Goal: Check status: Check status

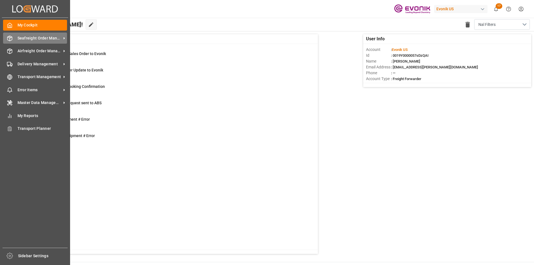
click at [24, 39] on span "Seafreight Order Management" at bounding box center [40, 38] width 44 height 6
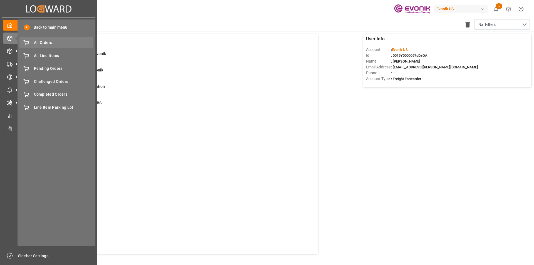
click at [46, 43] on span "All Orders" at bounding box center [64, 43] width 60 height 6
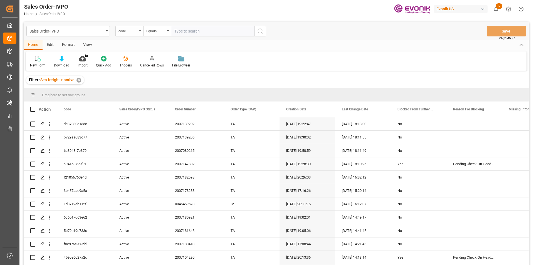
click at [136, 32] on div "code" at bounding box center [127, 30] width 19 height 6
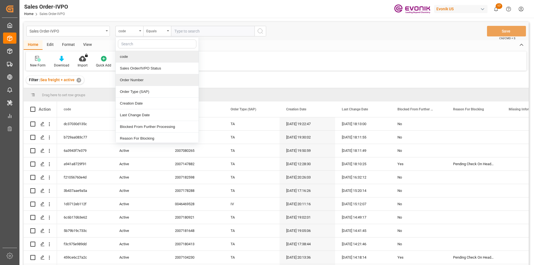
click at [136, 79] on div "Order Number" at bounding box center [157, 80] width 83 height 12
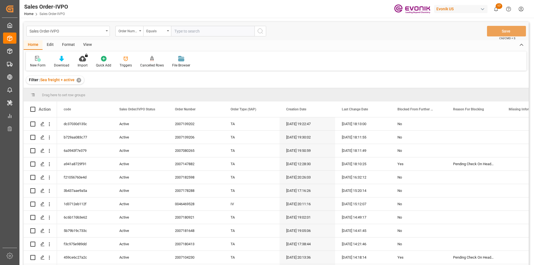
click at [201, 32] on input "text" at bounding box center [212, 31] width 83 height 11
paste input "2007181648"
type input "2007181648"
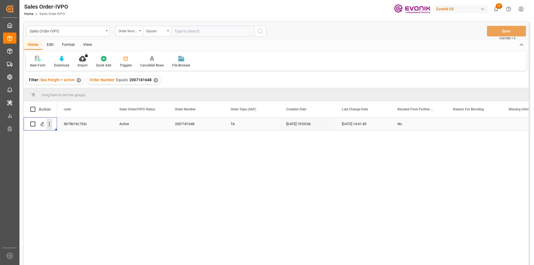
click at [47, 124] on icon "open menu" at bounding box center [49, 124] width 6 height 6
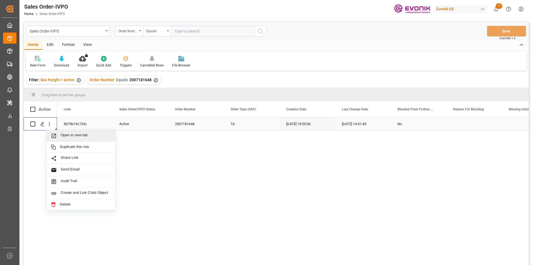
click at [76, 137] on span "Open in new tab" at bounding box center [86, 136] width 51 height 6
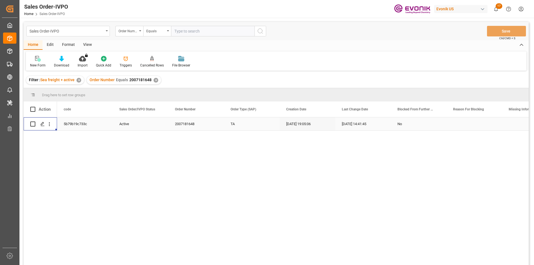
click at [153, 79] on div "✕" at bounding box center [155, 80] width 5 height 5
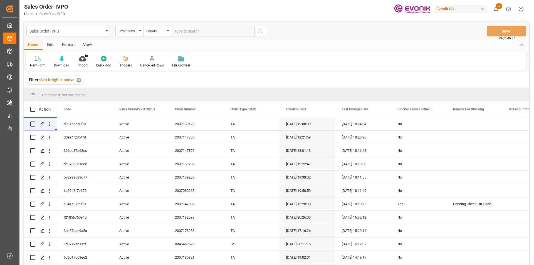
click at [222, 30] on input "text" at bounding box center [212, 31] width 83 height 11
paste input "46473429"
click at [175, 32] on input "46473429" at bounding box center [212, 31] width 83 height 11
type input "0046473429"
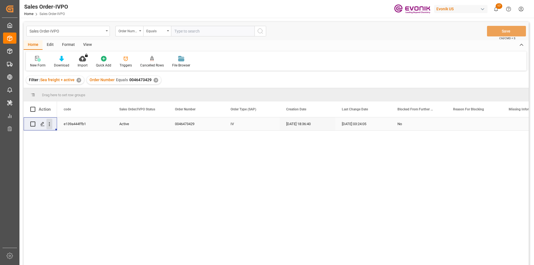
click at [50, 123] on icon "open menu" at bounding box center [49, 124] width 6 height 6
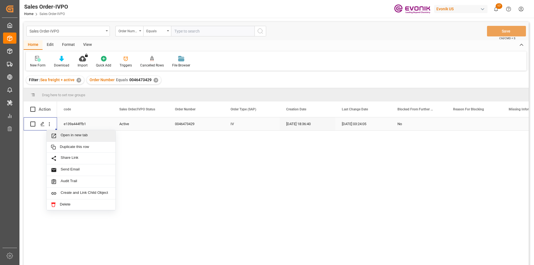
click at [77, 135] on span "Open in new tab" at bounding box center [86, 136] width 51 height 6
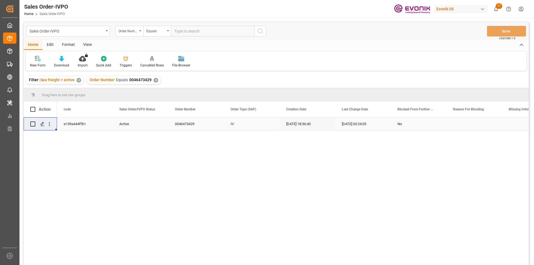
click at [156, 81] on div "✕" at bounding box center [155, 80] width 5 height 5
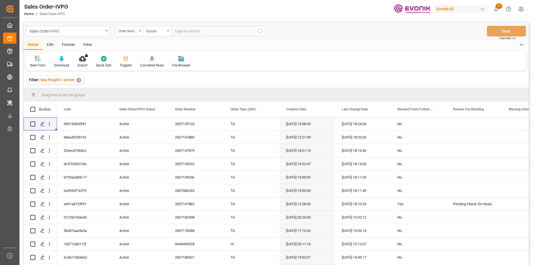
click at [183, 33] on input "text" at bounding box center [212, 31] width 83 height 11
paste input "46473432"
type input "0046473432"
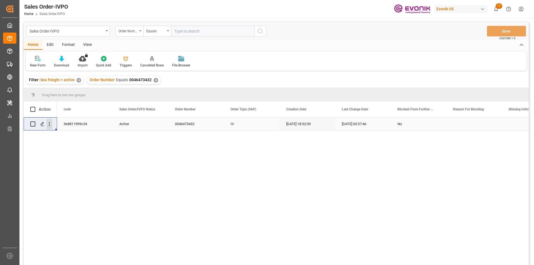
click at [49, 125] on icon "open menu" at bounding box center [49, 124] width 6 height 6
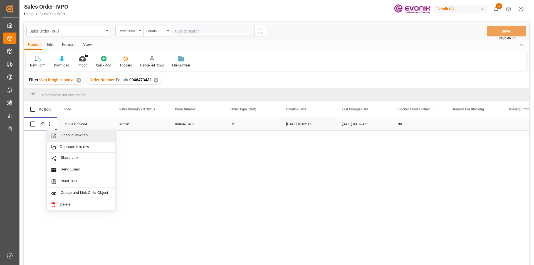
click at [72, 135] on span "Open in new tab" at bounding box center [86, 136] width 51 height 6
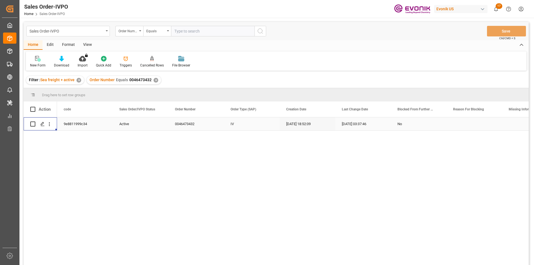
click at [150, 80] on span "0046473432" at bounding box center [140, 80] width 22 height 4
click at [153, 80] on div "✕" at bounding box center [155, 80] width 5 height 5
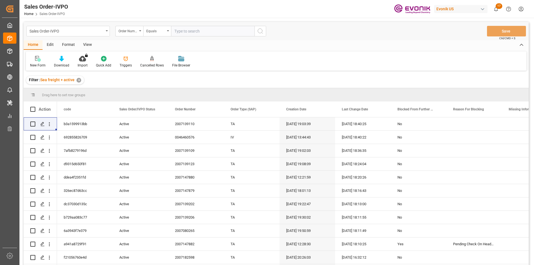
click at [182, 32] on input "text" at bounding box center [212, 31] width 83 height 11
paste input "0046471286"
type input "0046471286"
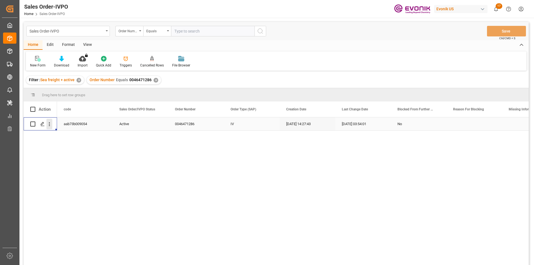
click at [50, 126] on icon "open menu" at bounding box center [49, 124] width 6 height 6
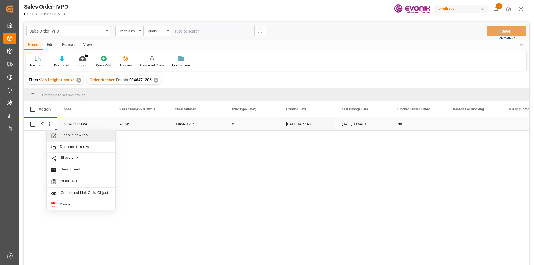
click at [92, 135] on span "Open in new tab" at bounding box center [86, 136] width 51 height 6
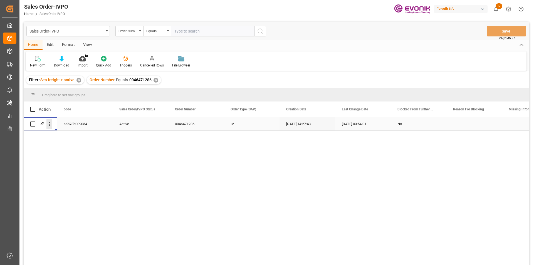
click at [49, 123] on icon "open menu" at bounding box center [49, 124] width 6 height 6
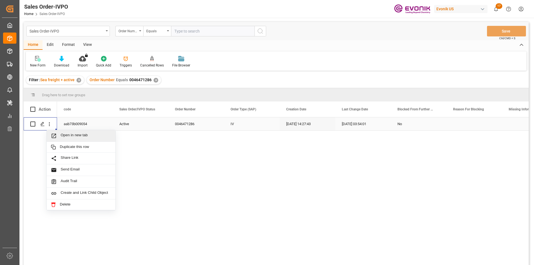
click at [75, 137] on span "Open in new tab" at bounding box center [86, 136] width 51 height 6
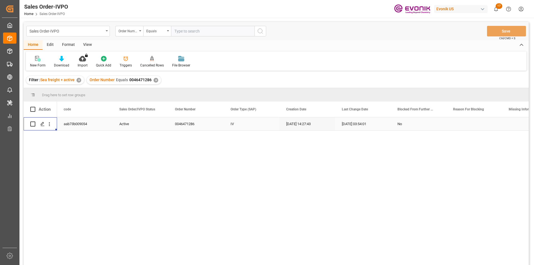
click at [153, 80] on div "✕" at bounding box center [155, 80] width 5 height 5
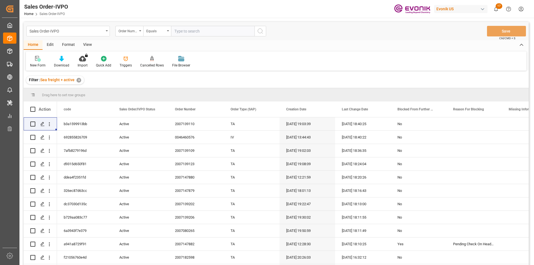
click at [189, 31] on input "text" at bounding box center [212, 31] width 83 height 11
paste input "2007060242"
type input "2007060242"
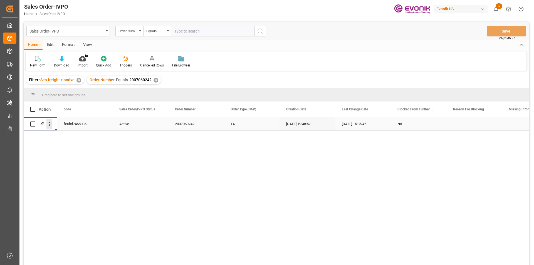
click at [52, 125] on icon "open menu" at bounding box center [49, 124] width 6 height 6
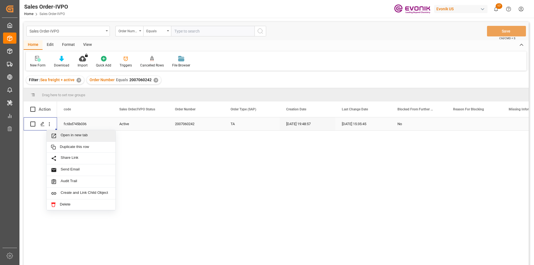
click at [83, 135] on span "Open in new tab" at bounding box center [86, 136] width 51 height 6
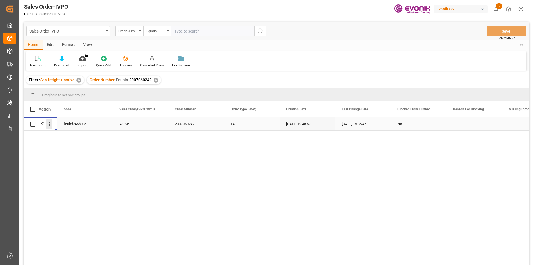
click at [48, 124] on icon "open menu" at bounding box center [49, 124] width 6 height 6
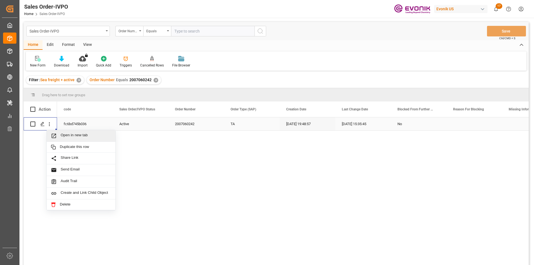
click at [77, 135] on span "Open in new tab" at bounding box center [86, 136] width 51 height 6
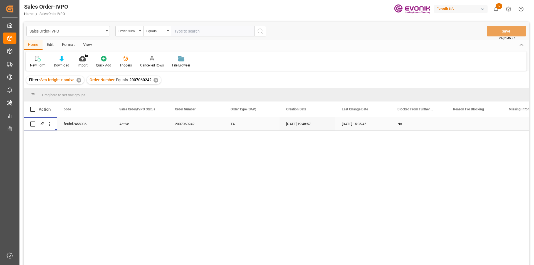
click at [156, 80] on div "✕" at bounding box center [155, 80] width 5 height 5
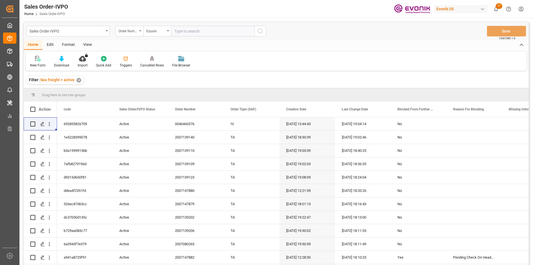
click at [199, 35] on input "text" at bounding box center [212, 31] width 83 height 11
paste input "250905000130"
type input "2"
type input "0046466443"
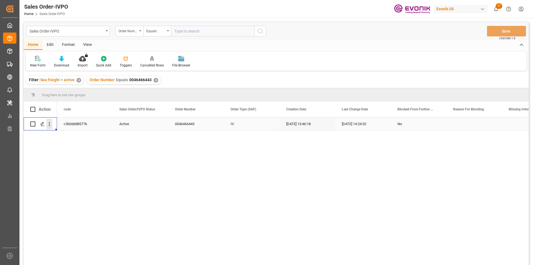
click at [49, 123] on icon "open menu" at bounding box center [49, 124] width 1 height 4
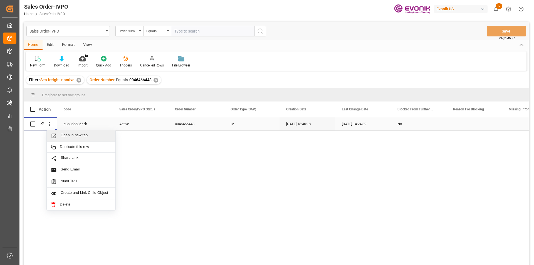
click at [92, 137] on span "Open in new tab" at bounding box center [86, 136] width 51 height 6
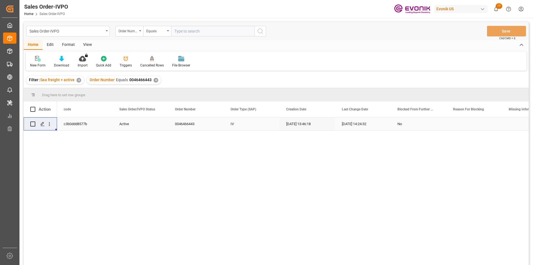
click at [155, 80] on div "✕" at bounding box center [155, 80] width 5 height 5
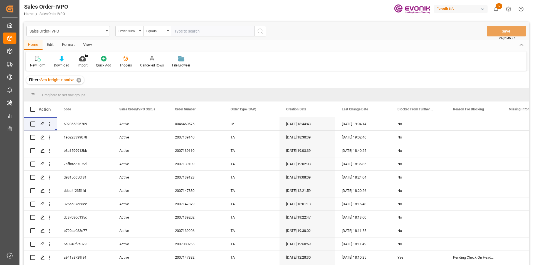
click at [190, 30] on input "text" at bounding box center [212, 31] width 83 height 11
paste input "0046461989"
type input "0046461989"
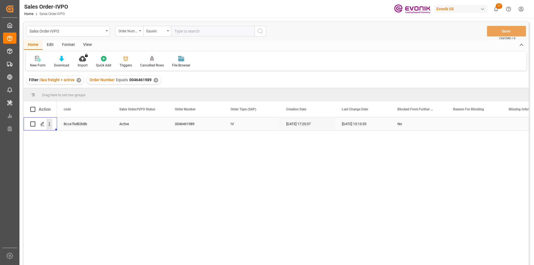
click at [50, 125] on icon "open menu" at bounding box center [49, 124] width 6 height 6
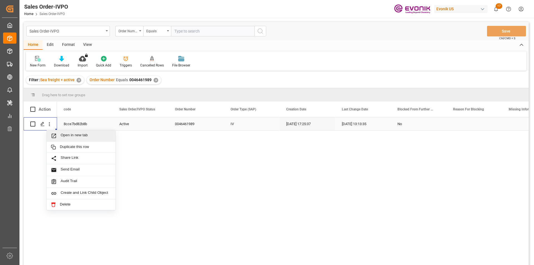
click at [83, 137] on span "Open in new tab" at bounding box center [86, 136] width 51 height 6
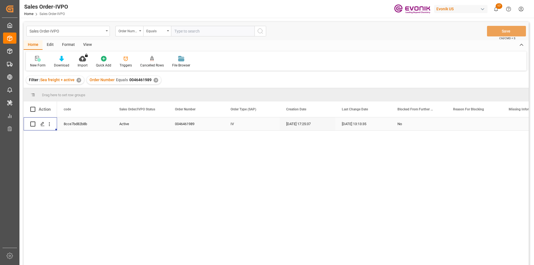
click at [153, 80] on div "✕" at bounding box center [155, 80] width 5 height 5
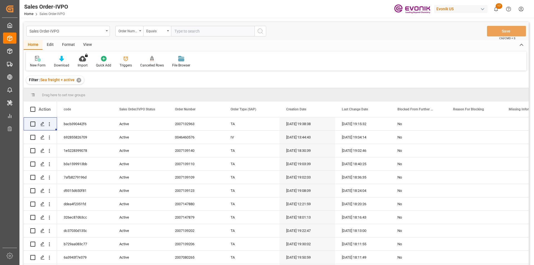
click at [186, 32] on input "text" at bounding box center [212, 31] width 83 height 11
paste input "0046463648"
type input "0046463648"
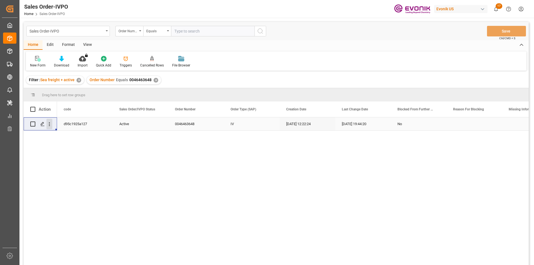
click at [49, 124] on icon "open menu" at bounding box center [49, 124] width 6 height 6
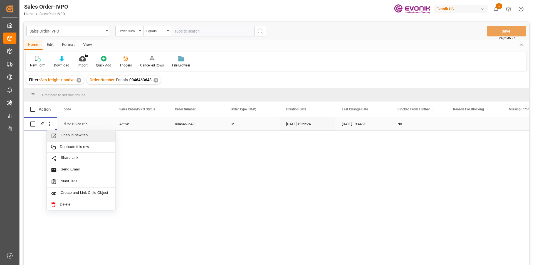
click at [70, 136] on span "Open in new tab" at bounding box center [86, 136] width 51 height 6
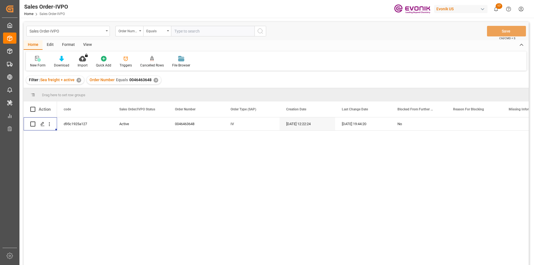
click at [155, 81] on div "✕" at bounding box center [155, 80] width 5 height 5
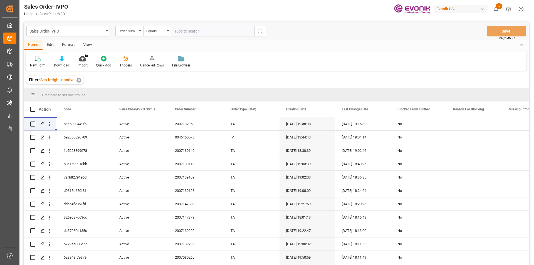
click at [195, 34] on input "text" at bounding box center [212, 31] width 83 height 11
paste input "0046474084"
type input "0046474084"
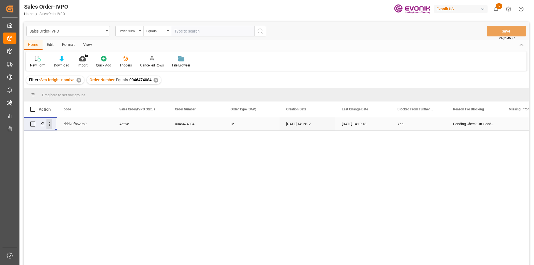
click at [51, 126] on icon "open menu" at bounding box center [49, 124] width 6 height 6
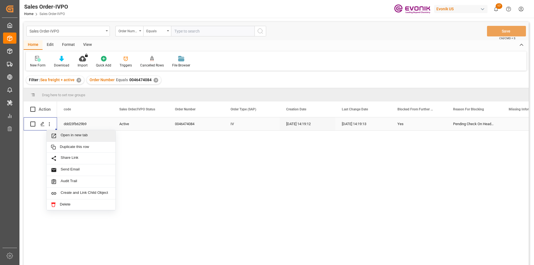
click at [70, 137] on span "Open in new tab" at bounding box center [86, 136] width 51 height 6
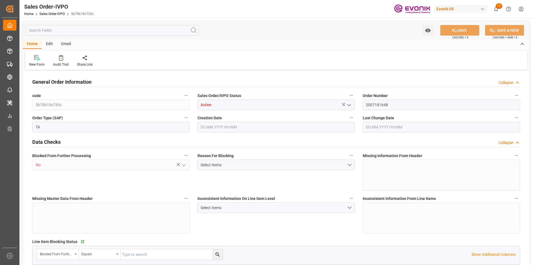
type input "AUMEL"
type input "0"
type input "1"
type input "2"
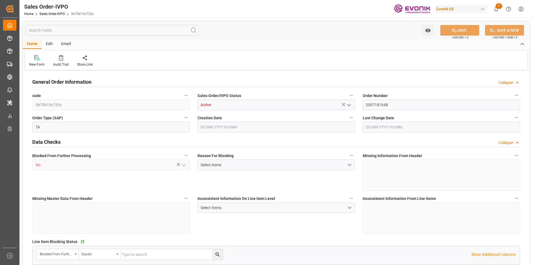
type input "18360"
type input "50.112"
type input "17000"
type input "30"
type input "17.09.2025 19:05"
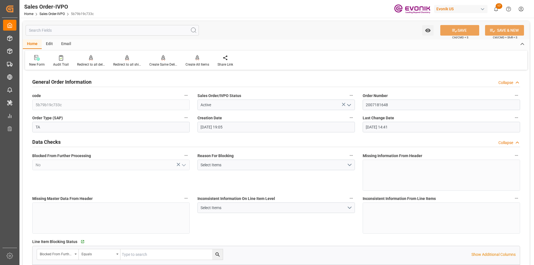
type input "19.09.2025 14:41"
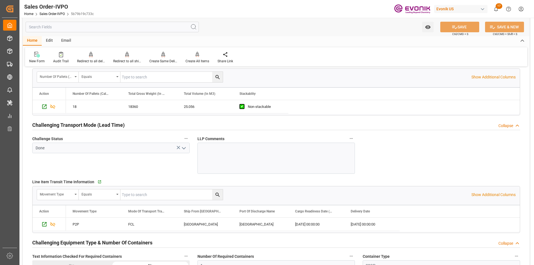
scroll to position [918, 0]
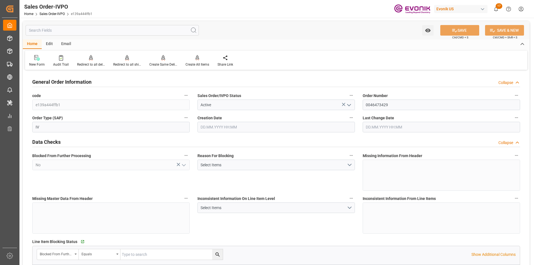
type input "NLRTM"
type input "0"
type input "1"
type input "2"
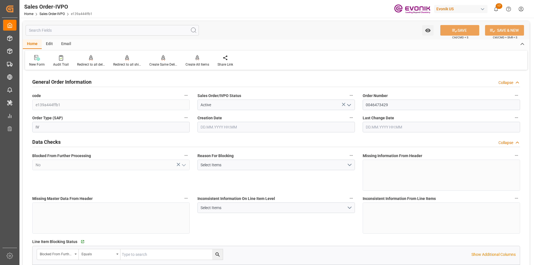
type input "15187.6"
type input "46.1798"
type input "17000"
type input "30"
type input "15.09.2025 18:36"
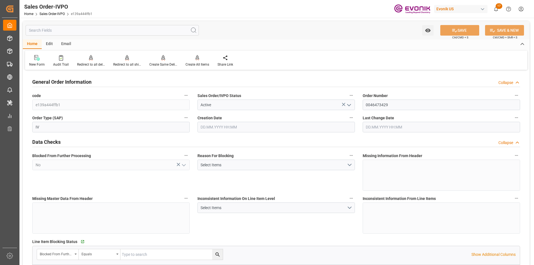
type input "16.09.2025 03:24"
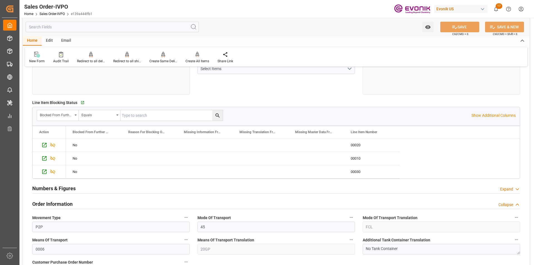
scroll to position [167, 0]
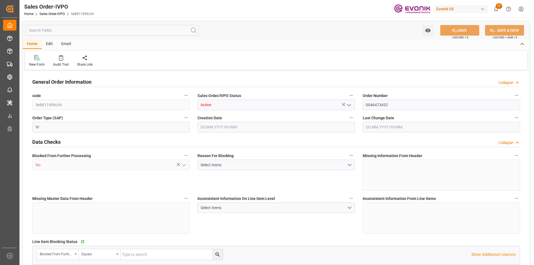
type input "NLRTM"
type input "0"
type input "1"
type input "2"
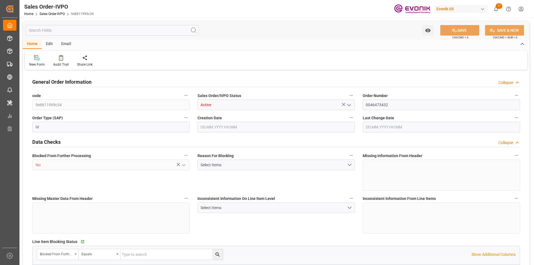
type input "16470"
type input "50.112"
type input "17000"
type input "30"
type input "15.09.2025 18:52"
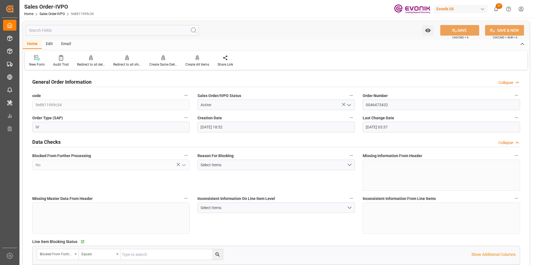
type input "16.09.2025 03:37"
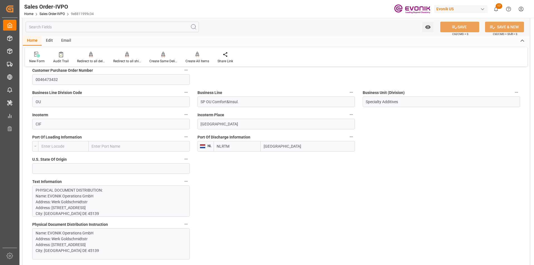
scroll to position [250, 0]
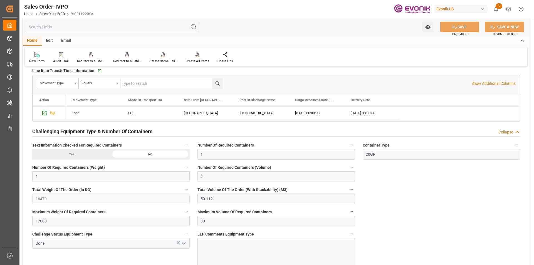
scroll to position [918, 0]
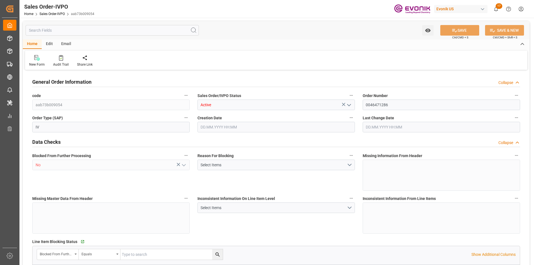
type input "SGSIN"
type input "0"
type input "1"
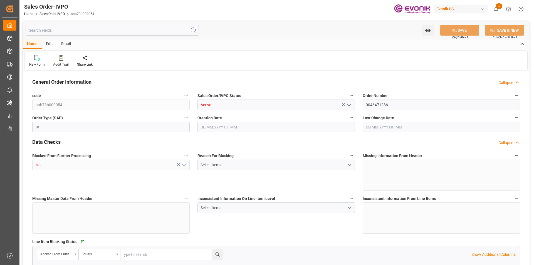
type input "11004.8"
type input "29.1506"
type input "17000"
type input "30"
type input "[DATE] 14:27"
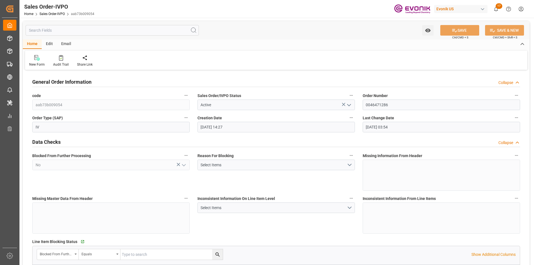
type input "[DATE] 03:54"
click at [60, 30] on input "text" at bounding box center [112, 30] width 173 height 11
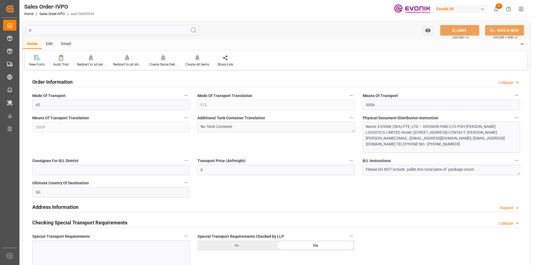
type input "t"
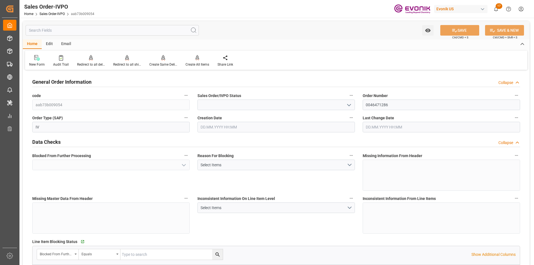
type input "Active"
type input "No"
type input "SGSIN"
type input "Done"
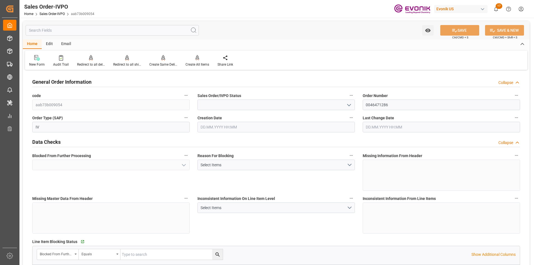
type input "1"
type input "11004.8"
type input "29.1506"
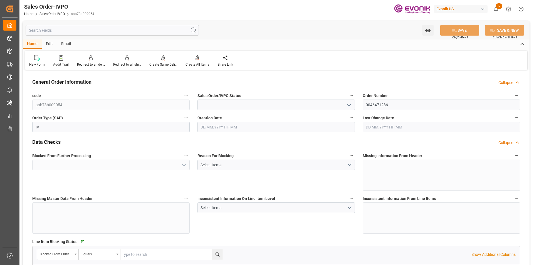
type input "17000"
type input "30"
type input "Done"
type input "02.09.2025 14:27"
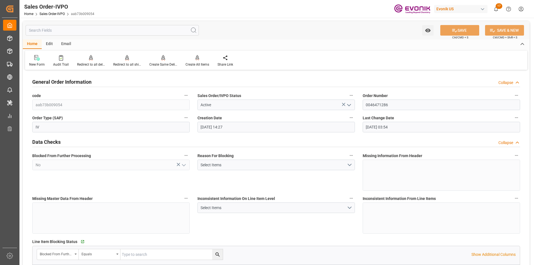
type input "19.09.2025 03:54"
click at [130, 63] on div "Redirect to all shipments" at bounding box center [127, 64] width 28 height 5
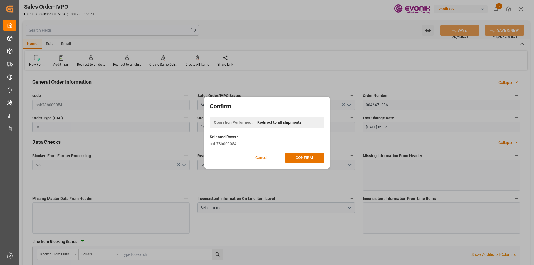
drag, startPoint x: 266, startPoint y: 158, endPoint x: 189, endPoint y: 174, distance: 79.1
click at [265, 158] on button "Cancel" at bounding box center [261, 158] width 39 height 11
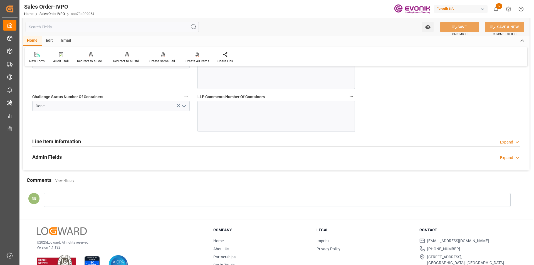
scroll to position [1296, 0]
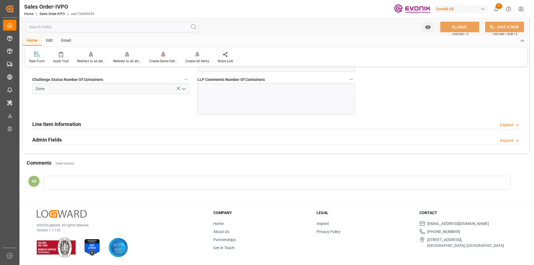
click at [70, 124] on h2 "Line Item Information" at bounding box center [56, 124] width 49 height 8
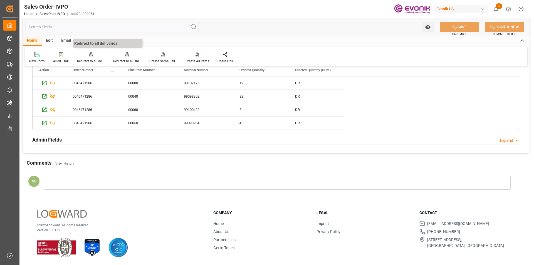
scroll to position [1366, 0]
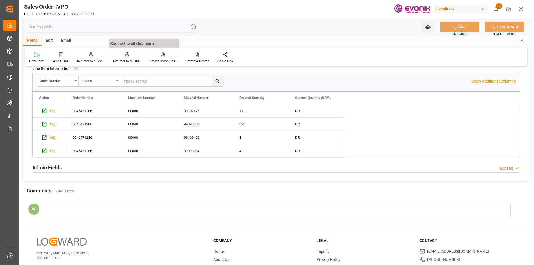
click at [125, 57] on icon at bounding box center [127, 55] width 4 height 6
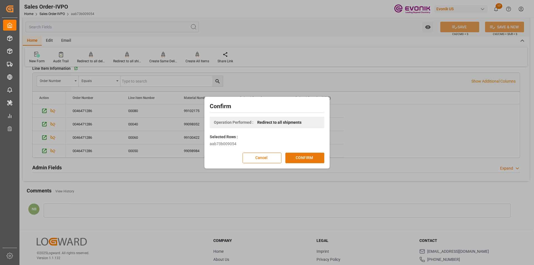
click at [316, 155] on button "CONFIRM" at bounding box center [304, 158] width 39 height 11
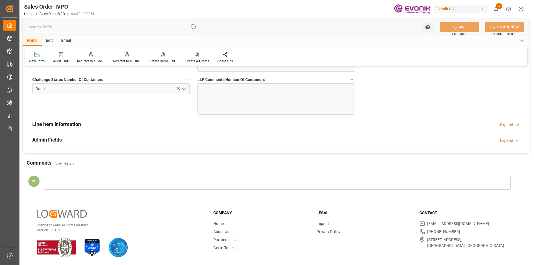
scroll to position [1296, 0]
click at [55, 57] on div at bounding box center [61, 54] width 16 height 6
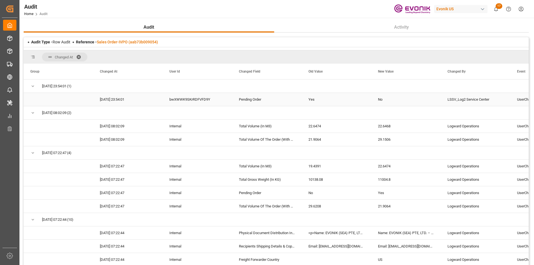
click at [411, 98] on div "No" at bounding box center [406, 99] width 70 height 13
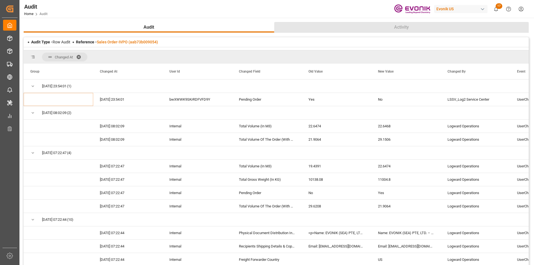
click at [395, 28] on span "Activity" at bounding box center [401, 27] width 19 height 7
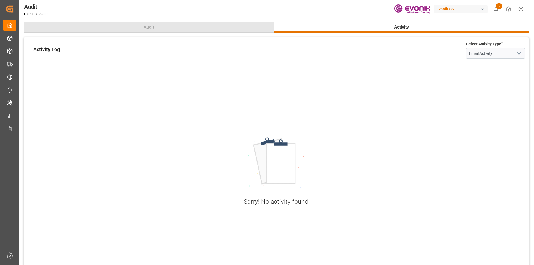
click at [149, 26] on span "Audit" at bounding box center [148, 27] width 15 height 7
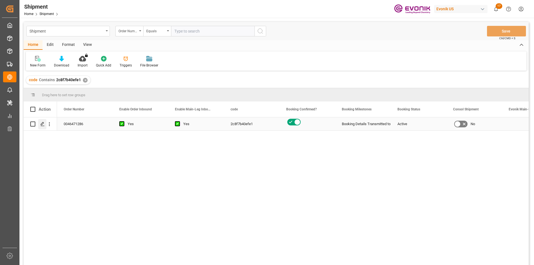
click at [43, 124] on polygon "Press SPACE to select this row." at bounding box center [42, 123] width 3 height 3
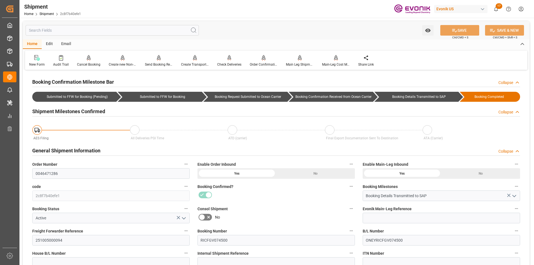
click at [69, 29] on input "text" at bounding box center [112, 30] width 173 height 11
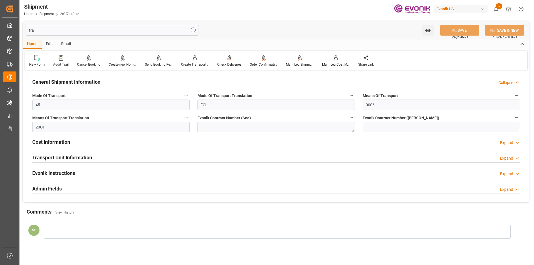
click at [63, 155] on h2 "Transport Unit Information" at bounding box center [62, 158] width 60 height 8
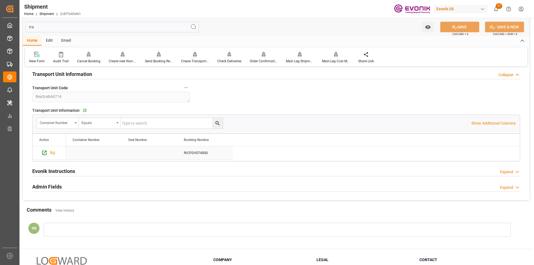
scroll to position [111, 0]
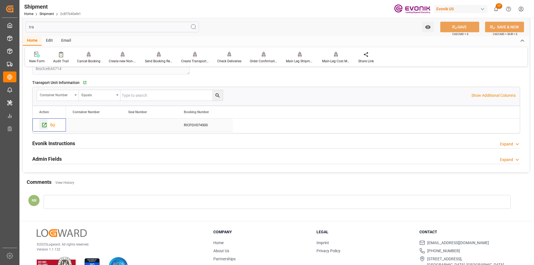
click at [43, 127] on icon "Press SPACE to select this row." at bounding box center [44, 125] width 4 height 4
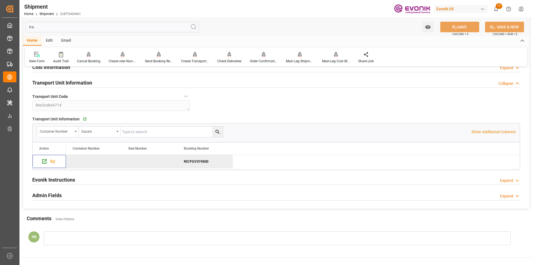
scroll to position [0, 0]
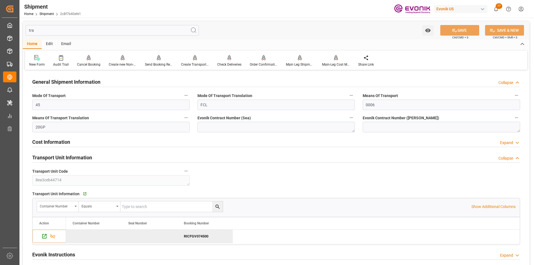
click at [42, 31] on input "tra" at bounding box center [112, 30] width 173 height 11
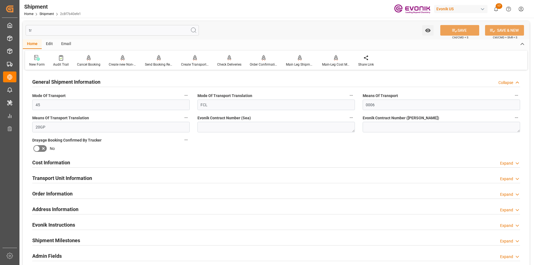
type input "t"
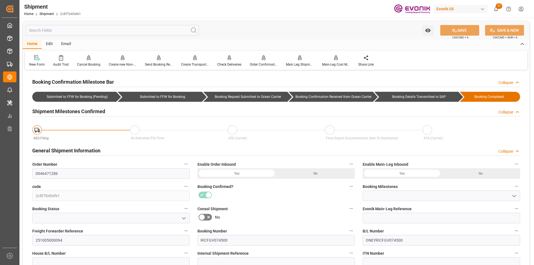
type input "Booking Details Transmitted to SAP"
type input "Active"
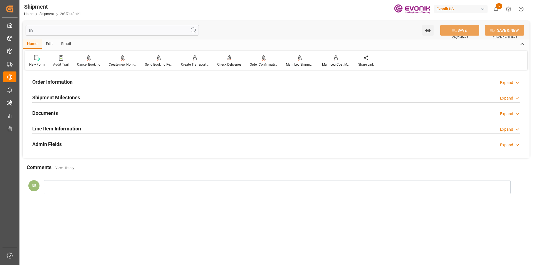
click at [510, 128] on div "Expand" at bounding box center [506, 130] width 13 height 6
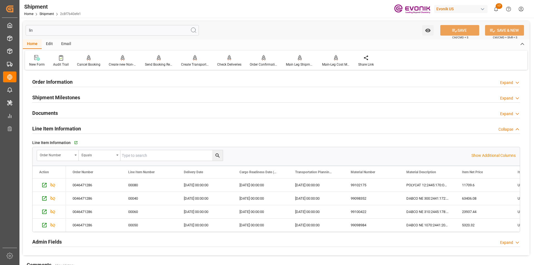
click at [37, 32] on input "lin" at bounding box center [112, 30] width 173 height 11
type input "l"
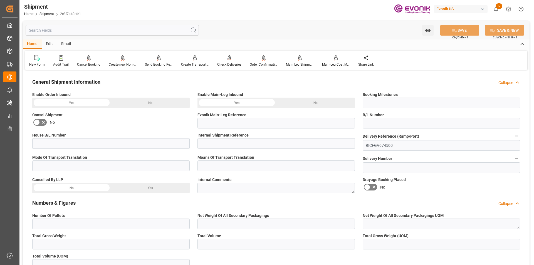
type input "ONEYRICFGV074500"
type input "FCL"
type input "20GP"
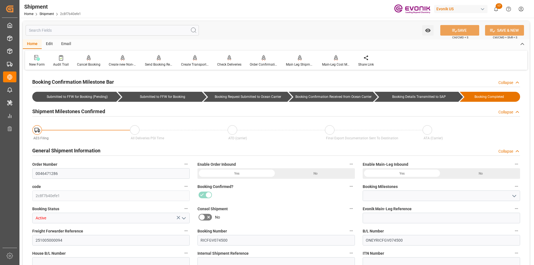
type input "Booking Details Transmitted to SAP"
type input "0"
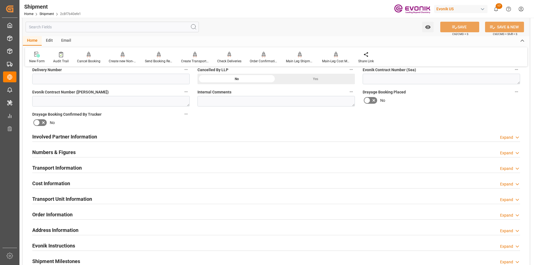
scroll to position [306, 0]
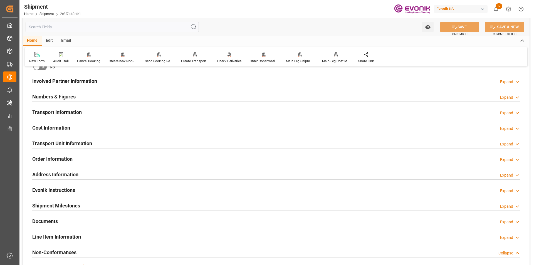
click at [85, 141] on h2 "Transport Unit Information" at bounding box center [62, 144] width 60 height 8
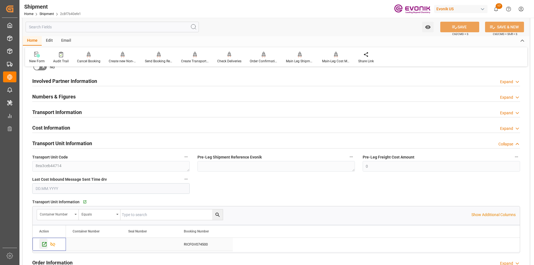
click at [43, 244] on icon "Press SPACE to select this row." at bounding box center [44, 244] width 4 height 4
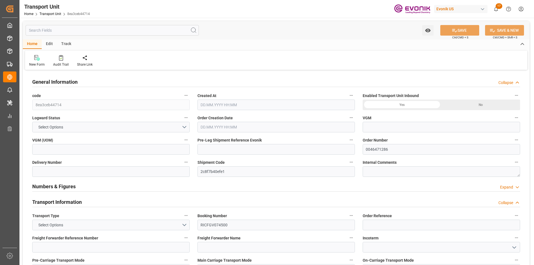
type input "ONE"
type input "Ocean Network Express"
type input "USLAX"
type input "SGSIN"
type input "8703.2"
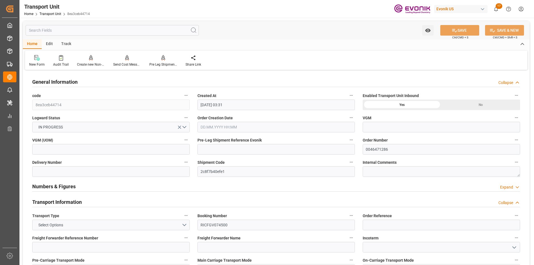
type input "[DATE] 03:31"
type input "[DATE]"
type input "[DATE] 00:00"
type input "13.10.2025 00:00"
type input "19.11.2025 00:00"
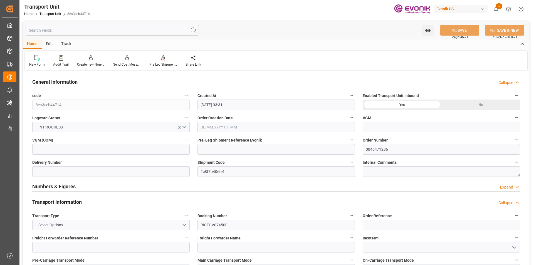
type input "15.11.2025 00:00"
type input "13.10.2025 00:00"
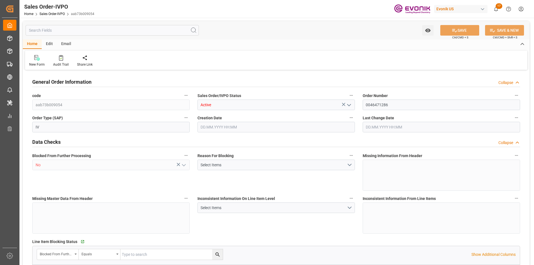
type input "SGSIN"
type input "0"
type input "1"
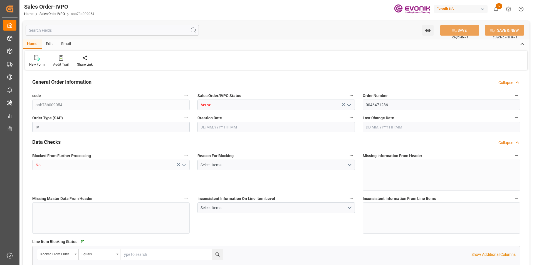
type input "11004.8"
type input "29.1506"
type input "17000"
type input "30"
type input "02.09.2025 14:27"
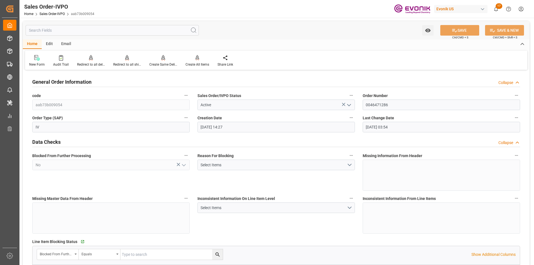
type input "[DATE] 03:54"
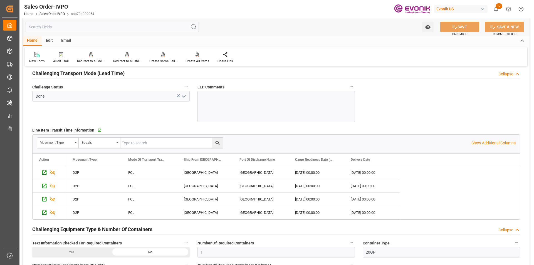
scroll to position [1057, 0]
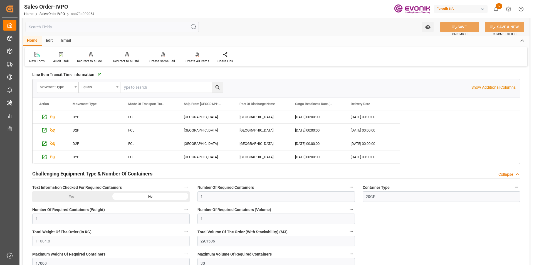
click at [490, 90] on p "Show Additional Columns" at bounding box center [493, 88] width 44 height 6
click at [264, 114] on div "[GEOGRAPHIC_DATA]" at bounding box center [261, 116] width 56 height 13
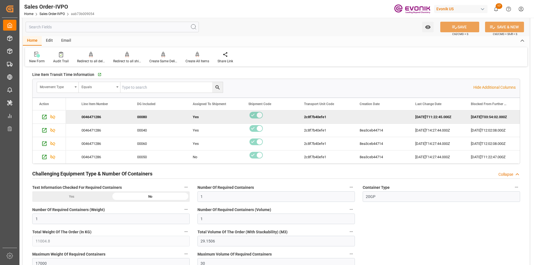
scroll to position [0, 492]
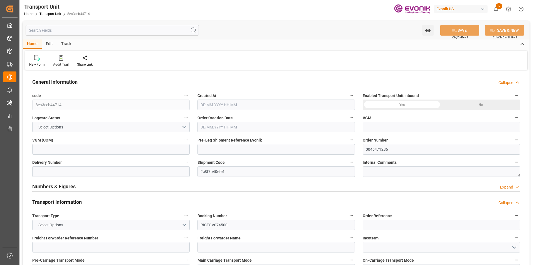
type input "ONE"
type input "Ocean Network Express"
type input "USLAX"
type input "SGSIN"
type input "8703.2"
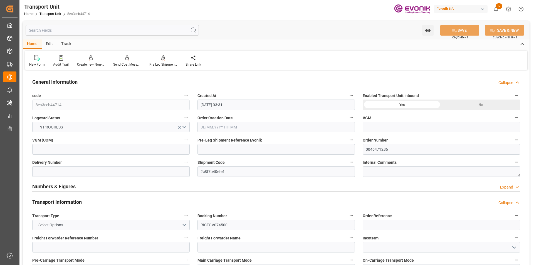
type input "[DATE] 03:31"
type input "[DATE]"
type input "[DATE] 00:00"
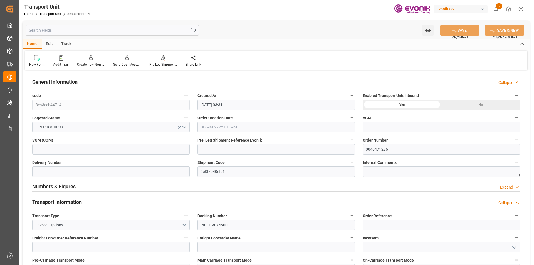
type input "[DATE] 00:00"
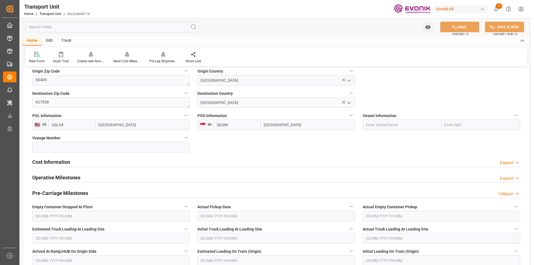
scroll to position [334, 0]
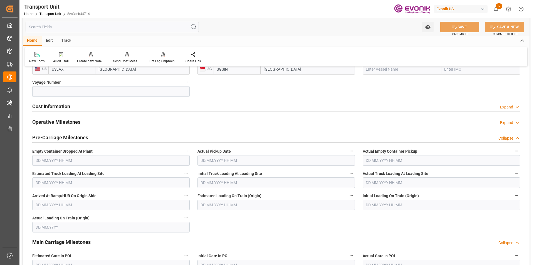
click at [106, 25] on input "text" at bounding box center [112, 27] width 173 height 11
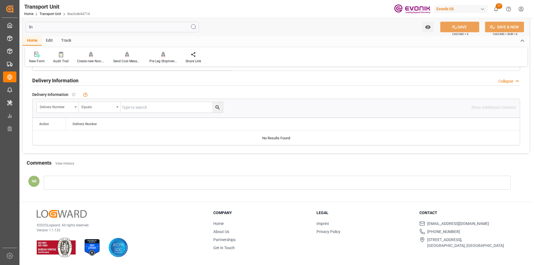
scroll to position [0, 0]
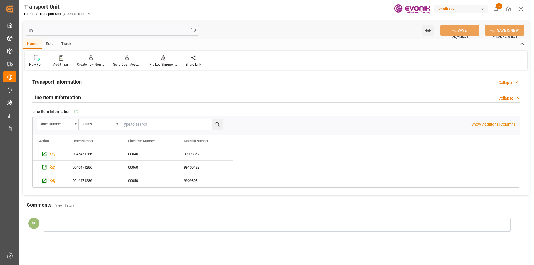
type input "lin"
click at [132, 128] on input "text" at bounding box center [171, 124] width 102 height 11
paste input "251005000094"
type input "2"
click at [145, 127] on input "text" at bounding box center [171, 124] width 102 height 11
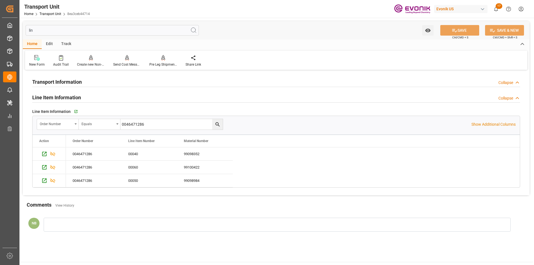
type input "0046471286"
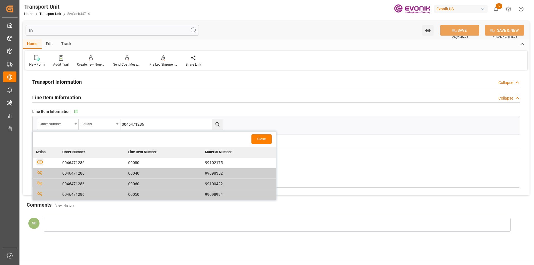
click at [39, 162] on icon "button" at bounding box center [39, 161] width 7 height 7
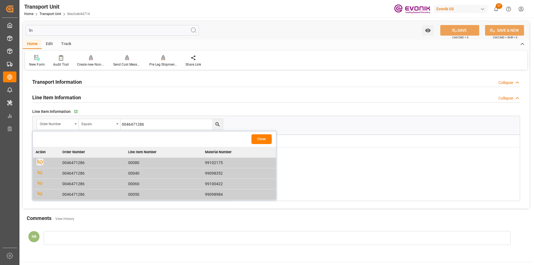
click at [266, 139] on button "Close" at bounding box center [261, 139] width 20 height 10
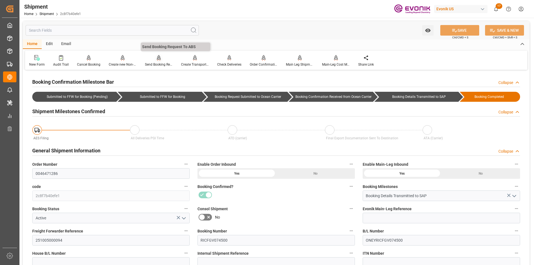
click at [154, 60] on div at bounding box center [159, 58] width 28 height 6
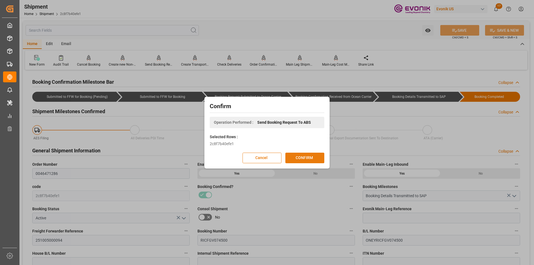
click at [302, 160] on button "CONFIRM" at bounding box center [304, 158] width 39 height 11
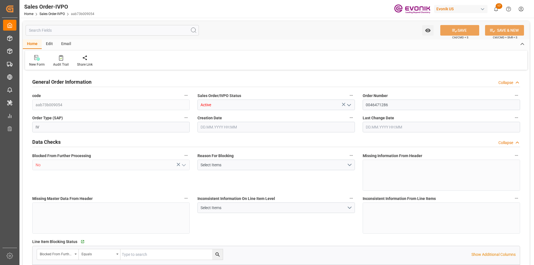
type input "SGSIN"
type input "0"
type input "1"
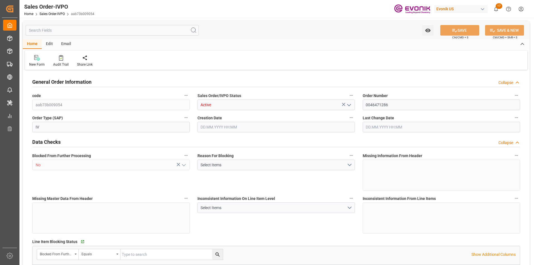
type input "11004.8"
type input "29.1506"
type input "17000"
type input "30"
type input "[DATE] 14:27"
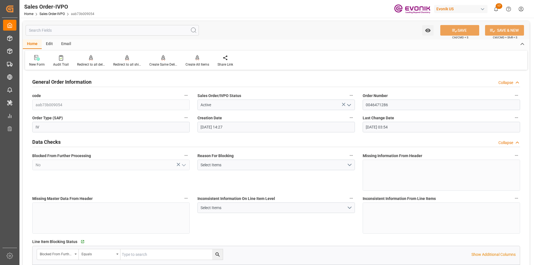
type input "19.09.2025 03:54"
click at [53, 30] on input "text" at bounding box center [112, 30] width 173 height 11
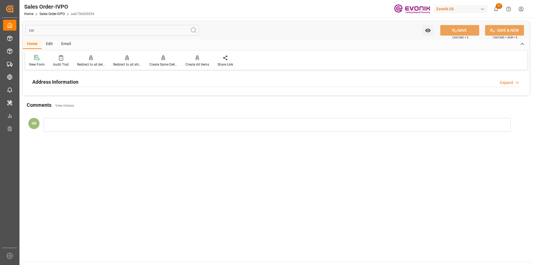
type input "csr"
click at [53, 77] on div "Address Information" at bounding box center [55, 81] width 46 height 11
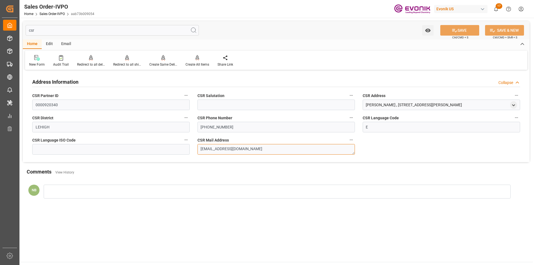
drag, startPoint x: 266, startPoint y: 147, endPoint x: 163, endPoint y: 146, distance: 103.7
click at [163, 146] on div "Address Information Collapse CSR Partner ID 0000920340 CSR Salutation CSR Addre…" at bounding box center [276, 116] width 507 height 91
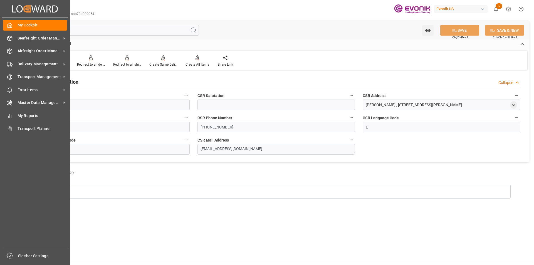
drag, startPoint x: 45, startPoint y: 29, endPoint x: 2, endPoint y: 30, distance: 42.8
click at [2, 30] on div "Created by potrace 1.15, written by Peter Selinger 2001-2017 Created by potrace…" at bounding box center [267, 132] width 534 height 265
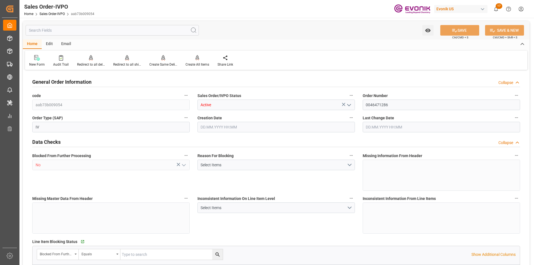
type input "aab73b009054"
type input "Active"
type input "0046471286"
type input "IV"
type input "No"
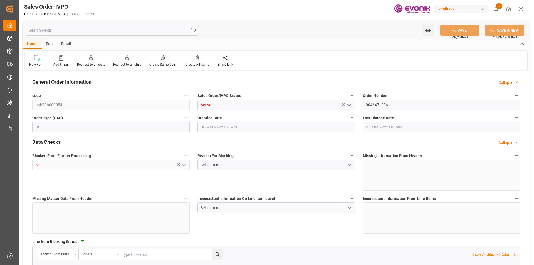
type input "D2P"
type input "45"
type input "FCL"
type input "0006"
type input "20GP"
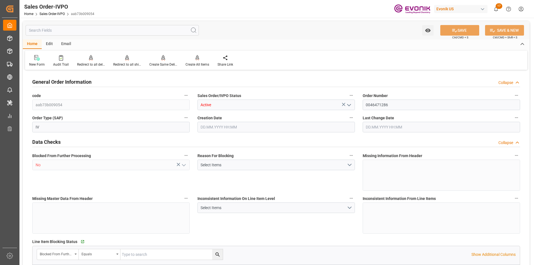
type textarea "No Tank Container"
type input "0046471286"
type input "OU"
type input "SP OU Comfort&Insul."
type input "Specialty Additives"
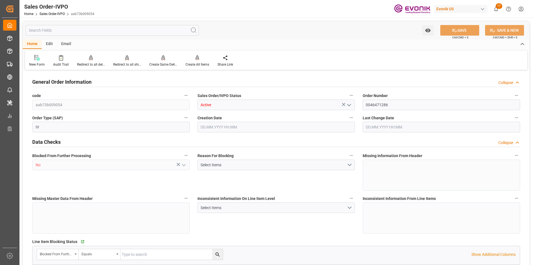
type input "CIF"
type input "Singapore"
type textarea "Not required"
type textarea "Please DO NOT include pallet into total piece of package count."
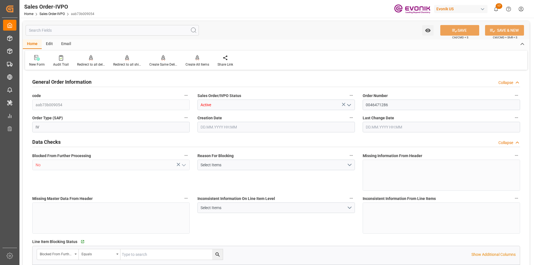
type input "SG"
type input "Done"
type input "20GP"
type input "Done"
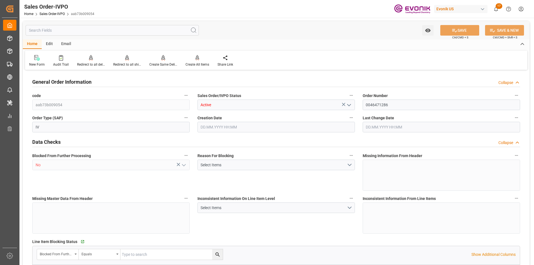
type input "Done"
click at [272, 32] on div "Watch Option SAVE Ctrl/CMD + S SAVE & NEW Ctrl/CMD + Shift + S" at bounding box center [276, 30] width 507 height 18
type input "SGSIN"
type input "0"
type input "1"
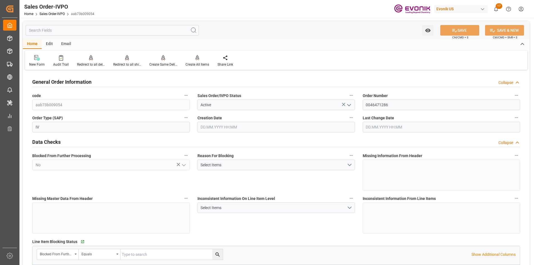
type input "1"
type input "11004.8"
type input "29.1506"
type input "17000"
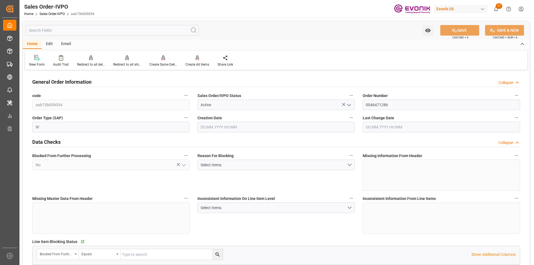
type input "30"
type input "02.09.2025 14:27"
type input "19.09.2025 03:54"
type input "MYPKG"
type input "0"
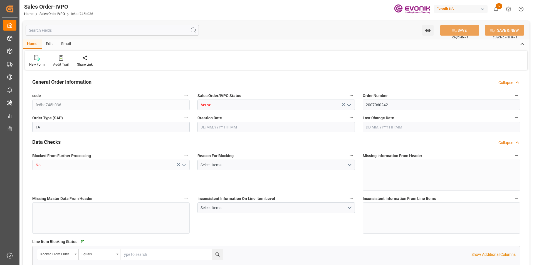
type input "1"
type input "6063"
type input "[DATE] 19:48"
type input "[DATE] 15:35"
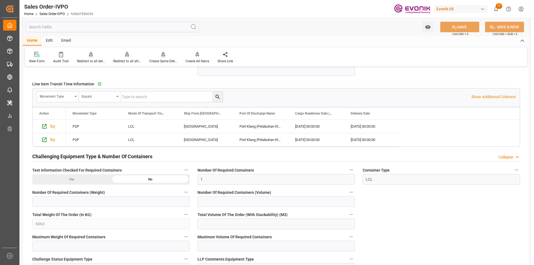
scroll to position [828, 0]
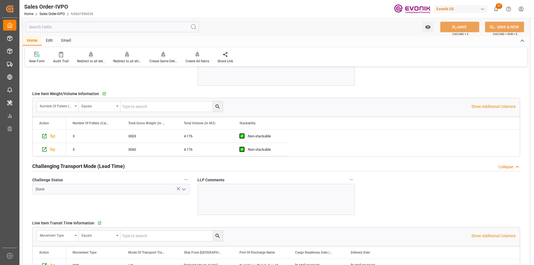
click at [56, 28] on input "text" at bounding box center [112, 27] width 173 height 11
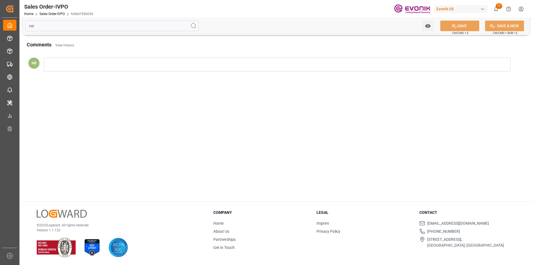
scroll to position [60, 0]
type input "c"
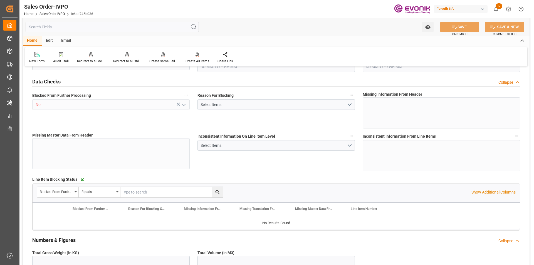
scroll to position [834, 0]
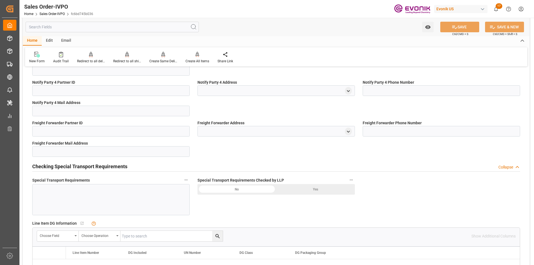
type input "Active"
type input "2007060242"
type input "TA"
type input "P2P"
type input "41"
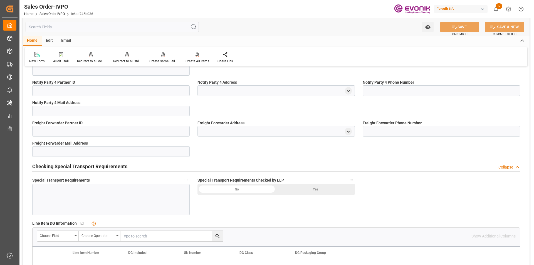
type input "LCL"
type input "0008"
type input "LCL"
type input "SP OI Interf.&Perf."
type input "Specialty Additives"
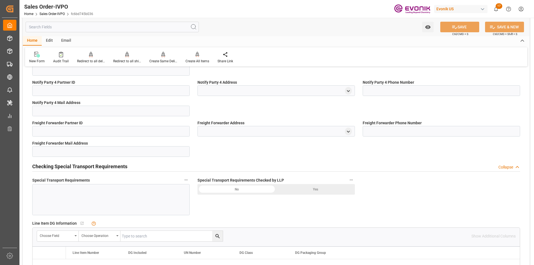
type input "0"
type input "1"
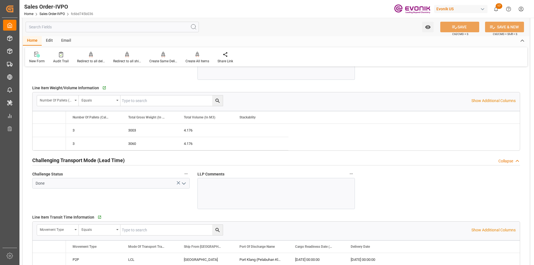
type input "[DATE] 19:48"
type input "[DATE] 15:35"
type input "6063"
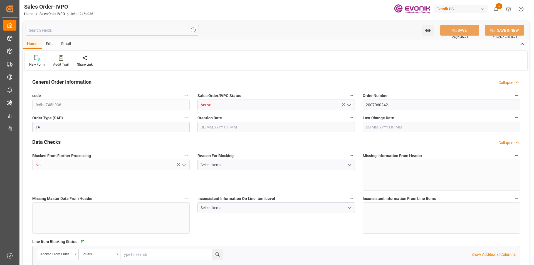
type input "MYPKG"
type input "0"
type input "1"
type input "6063"
type input "[DATE] 19:48"
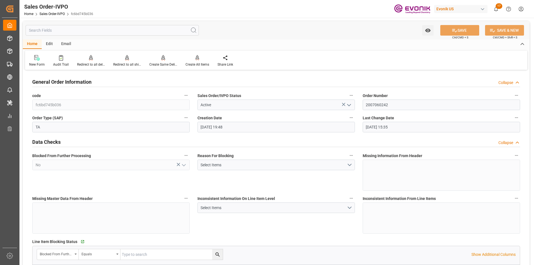
type input "[DATE] 15:35"
click at [63, 31] on input "text" at bounding box center [112, 30] width 173 height 11
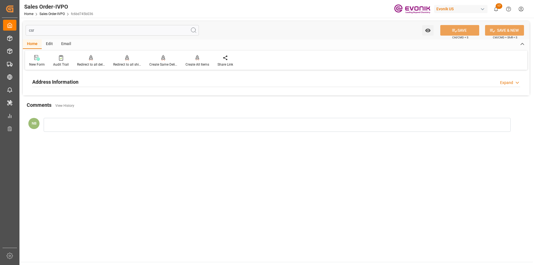
type input "csr"
click at [97, 78] on div "Address Information Expand" at bounding box center [276, 81] width 488 height 11
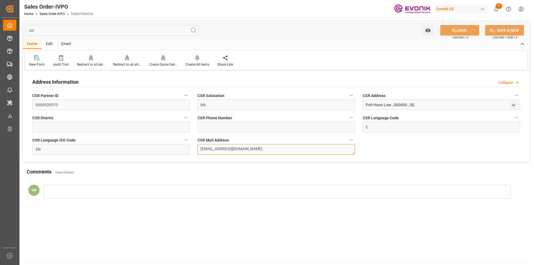
drag, startPoint x: 255, startPoint y: 150, endPoint x: 144, endPoint y: 142, distance: 111.8
click at [144, 142] on div "Address Information Collapse CSR Partner ID 0000920570 CSR Salutation Ms. CSR A…" at bounding box center [276, 116] width 507 height 91
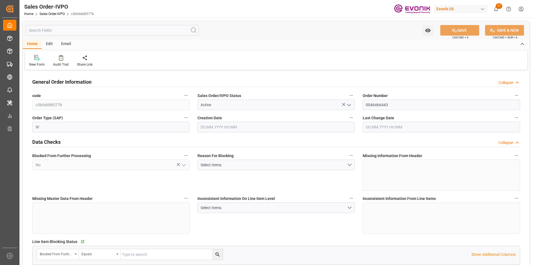
type input "CNSHA"
type input "0"
type input "1"
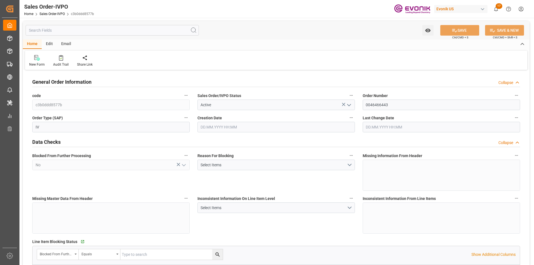
type input "5693.2"
type input "13.1327"
type input "17000"
type input "30"
type input "[DATE] 13:46"
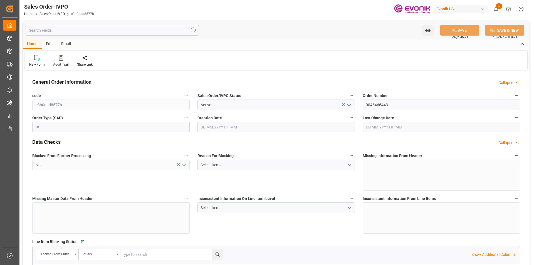
type input "[DATE] 14:24"
type input "BRSSZ"
type input "0"
type input "1"
type input "4236"
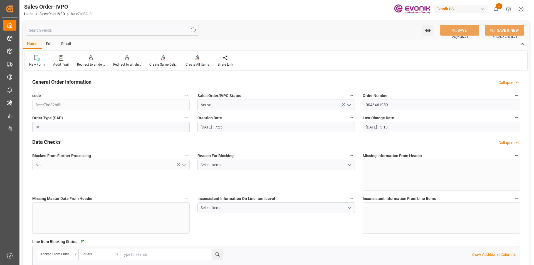
type input "[DATE] 17:25"
type input "[DATE] 13:13"
click at [54, 32] on input "text" at bounding box center [112, 30] width 173 height 11
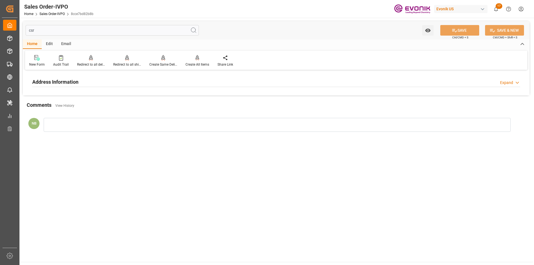
type input "csr"
click at [88, 79] on div "Address Information Expand" at bounding box center [276, 81] width 488 height 11
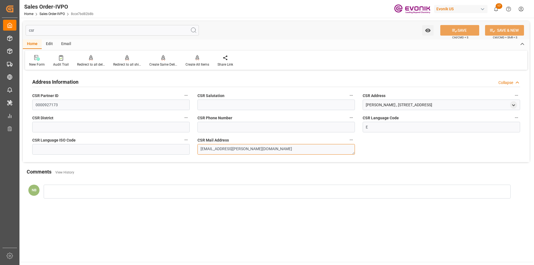
drag, startPoint x: 254, startPoint y: 149, endPoint x: 129, endPoint y: 137, distance: 125.7
click at [129, 137] on div "Address Information Collapse CSR Partner ID 0000927173 CSR Salutation CSR Addre…" at bounding box center [276, 116] width 507 height 91
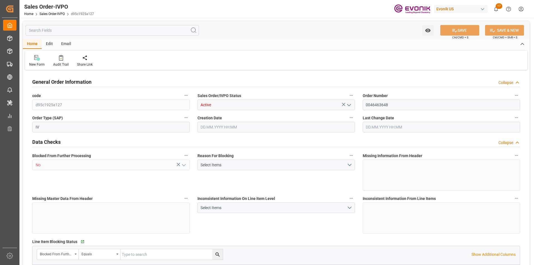
type input "KRPUS"
type input "0"
type input "1"
type input "2701.2"
type input "14.07.2025 12:22"
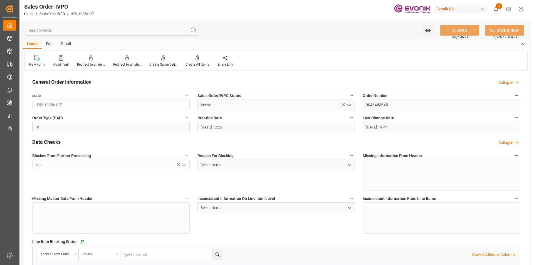
type input "17.09.2025 19:44"
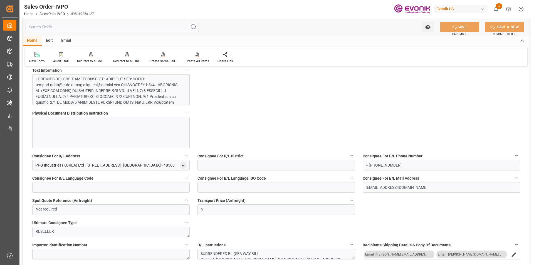
scroll to position [334, 0]
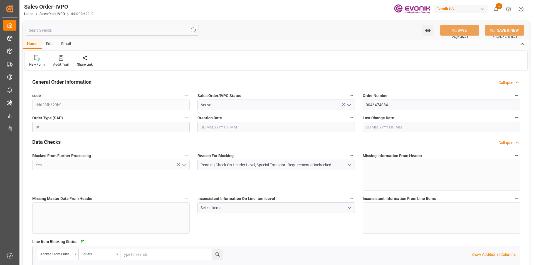
type input "BRSSZ"
type input "0"
type input "1"
type input "13754"
type input "[DATE] 14:19"
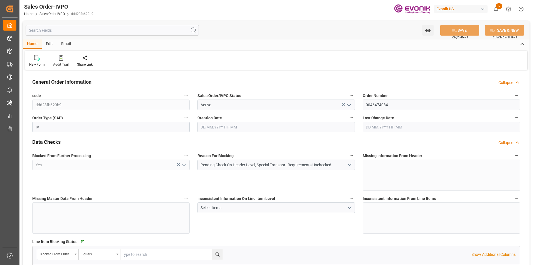
type input "[DATE] 14:19"
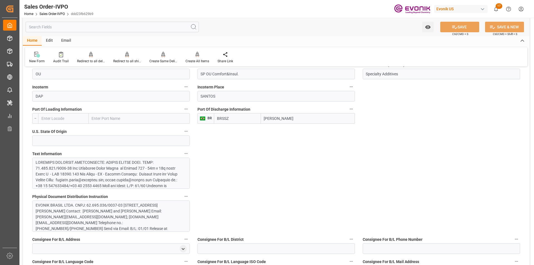
scroll to position [250, 0]
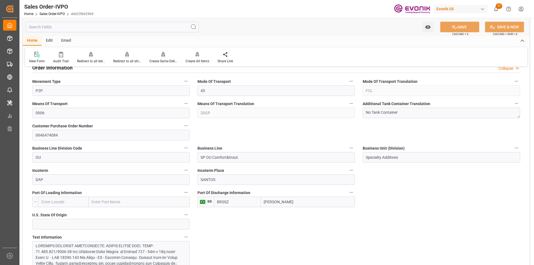
click at [71, 26] on input "text" at bounding box center [112, 27] width 173 height 11
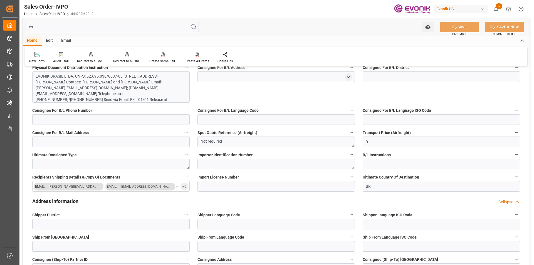
scroll to position [0, 0]
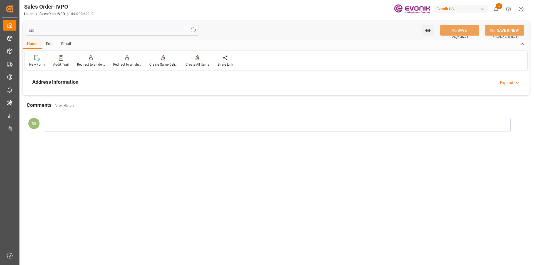
type input "csr"
click at [82, 85] on div "Address Information Expand" at bounding box center [276, 81] width 488 height 11
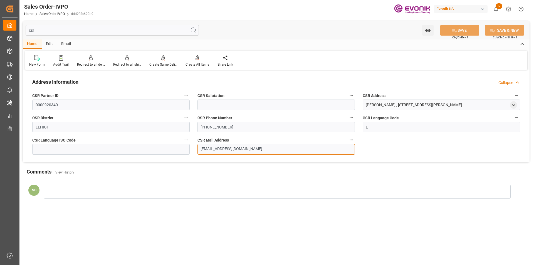
drag, startPoint x: 264, startPoint y: 150, endPoint x: 111, endPoint y: 146, distance: 152.1
click at [111, 146] on div "Address Information Collapse CSR Partner ID 0000920340 CSR Salutation CSR Addre…" at bounding box center [276, 116] width 507 height 91
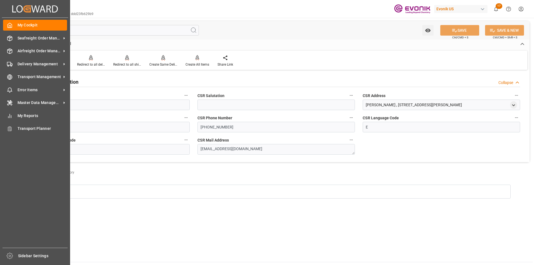
drag, startPoint x: 35, startPoint y: 31, endPoint x: 16, endPoint y: 31, distance: 18.6
click at [16, 31] on div "Created by potrace 1.15, written by [PERSON_NAME] [DATE]-[DATE] Created by potr…" at bounding box center [267, 132] width 534 height 265
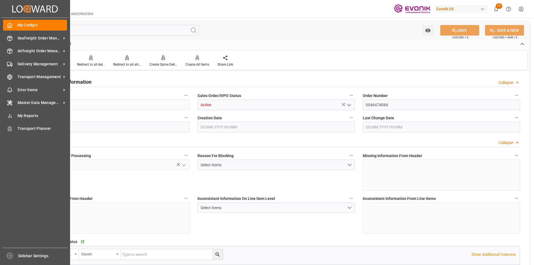
type input "BRSSZ"
type input "0"
type input "1"
type input "13754"
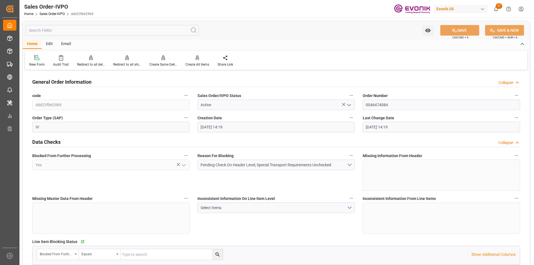
type input "[DATE] 14:19"
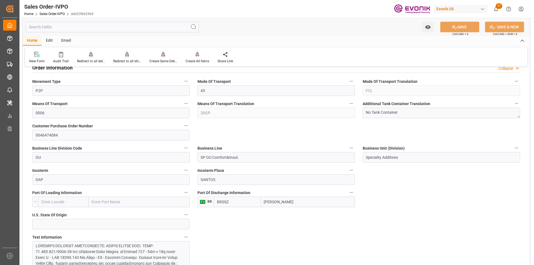
scroll to position [167, 0]
